Goal: Check status

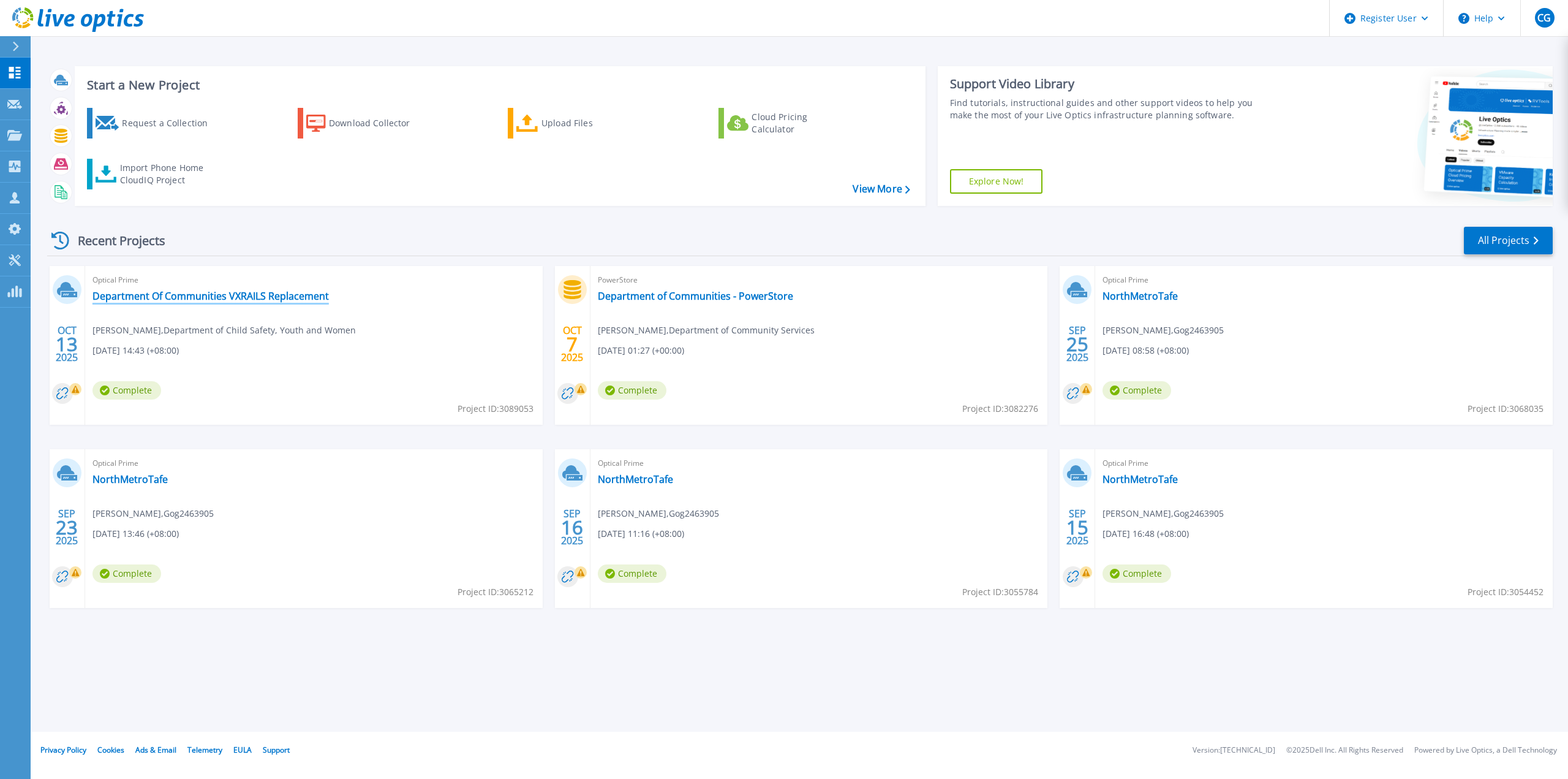
click at [177, 298] on link "Department Of Communities VXRAILS Replacement" at bounding box center [211, 295] width 237 height 13
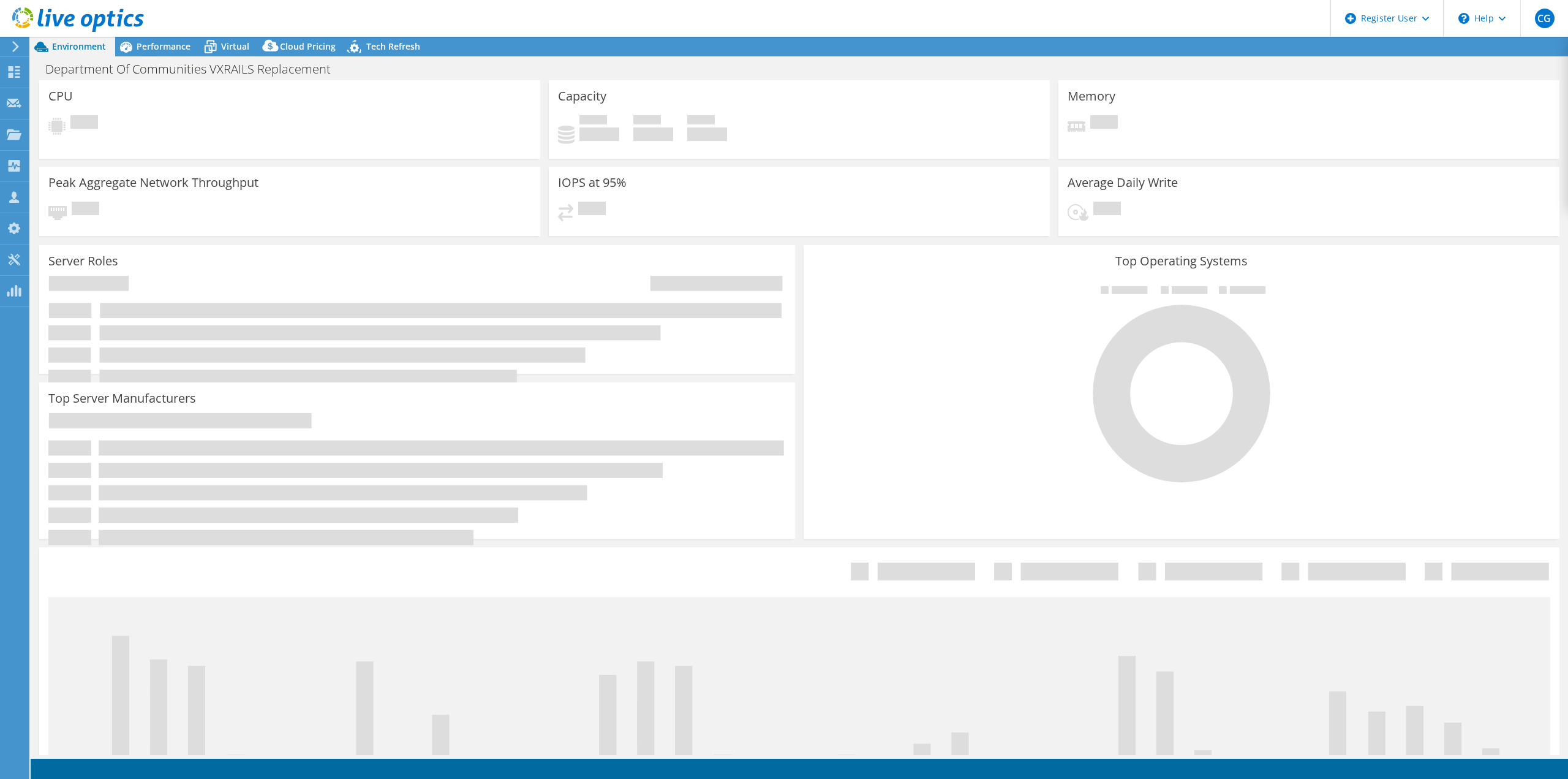
select select "USD"
